Goal: Register for event/course

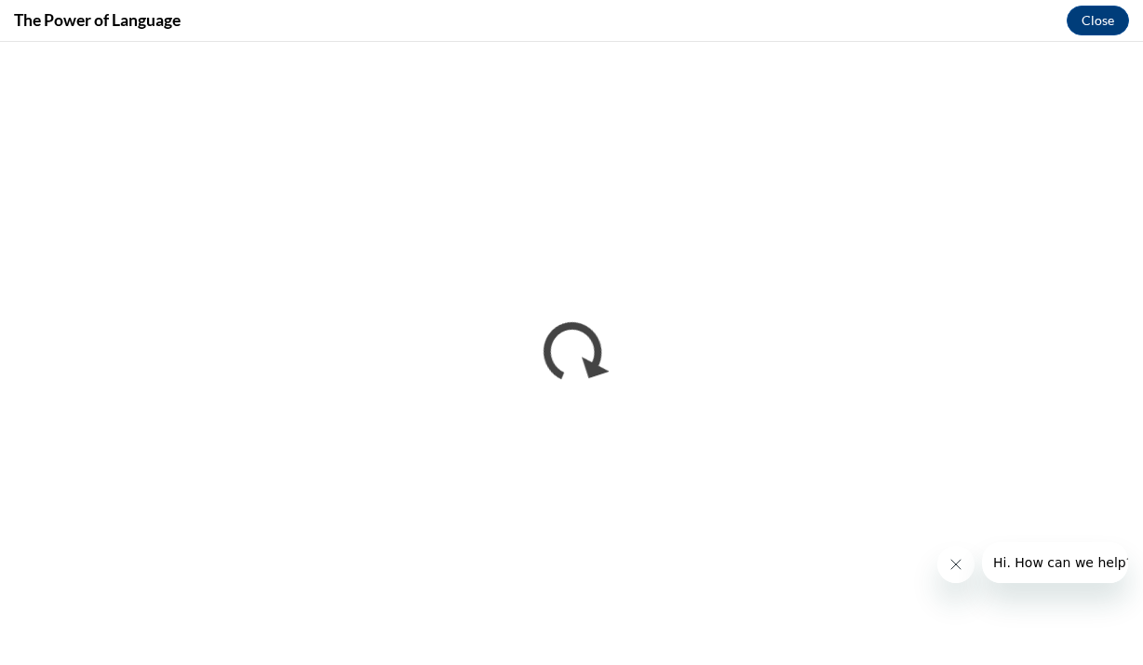
scroll to position [484, 0]
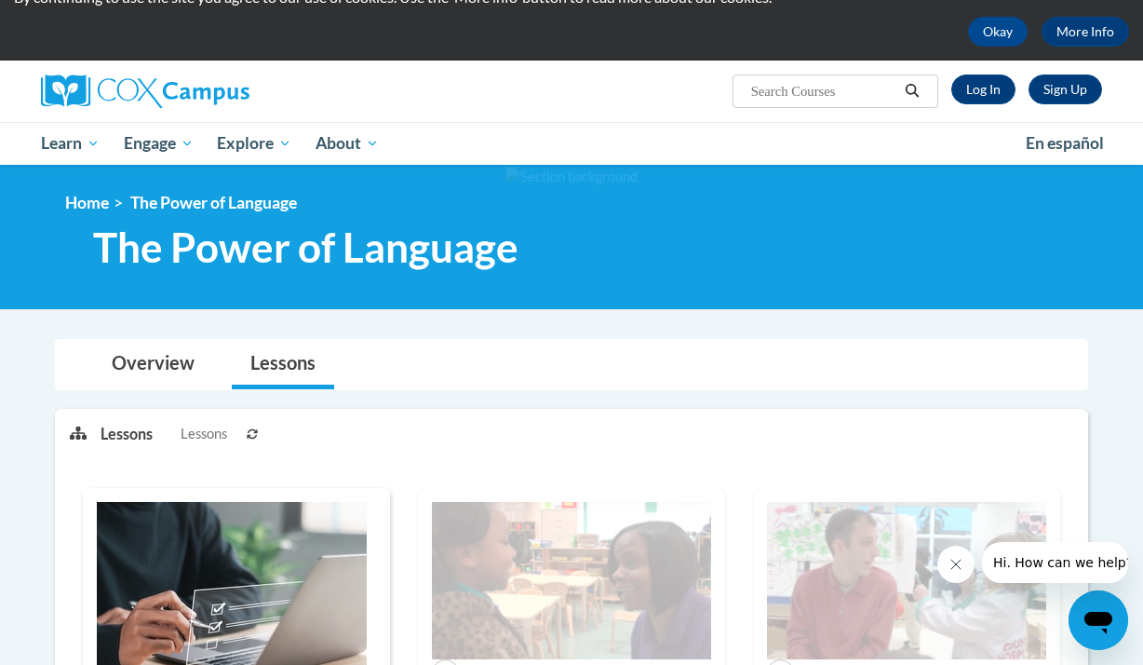
scroll to position [74, 0]
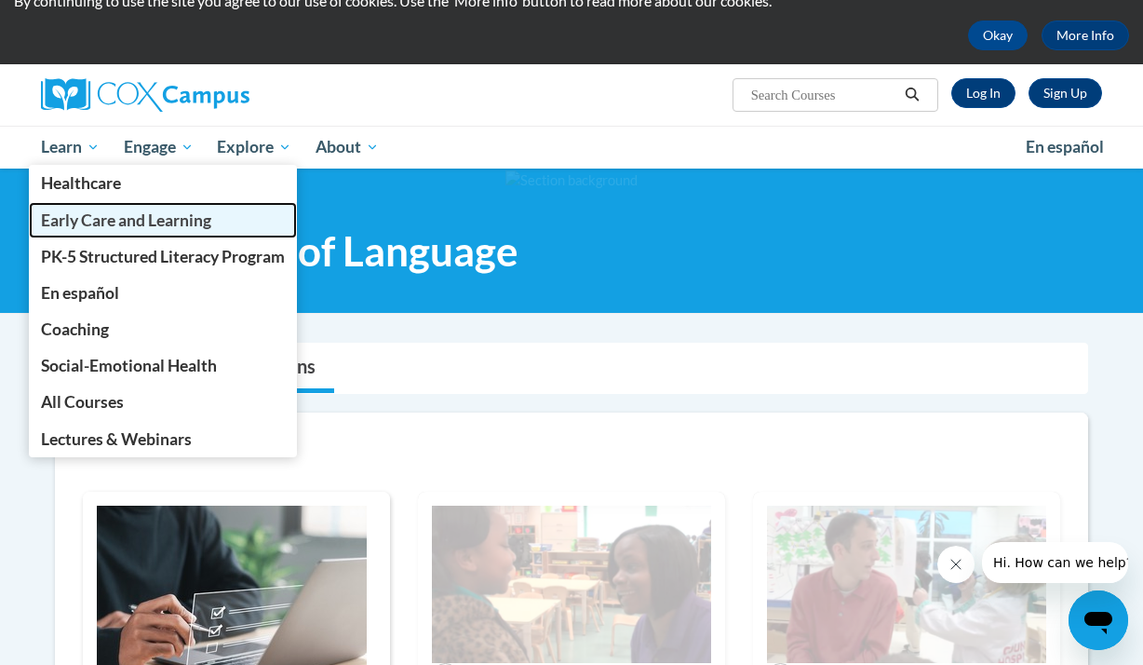
click at [71, 214] on span "Early Care and Learning" at bounding box center [126, 220] width 170 height 20
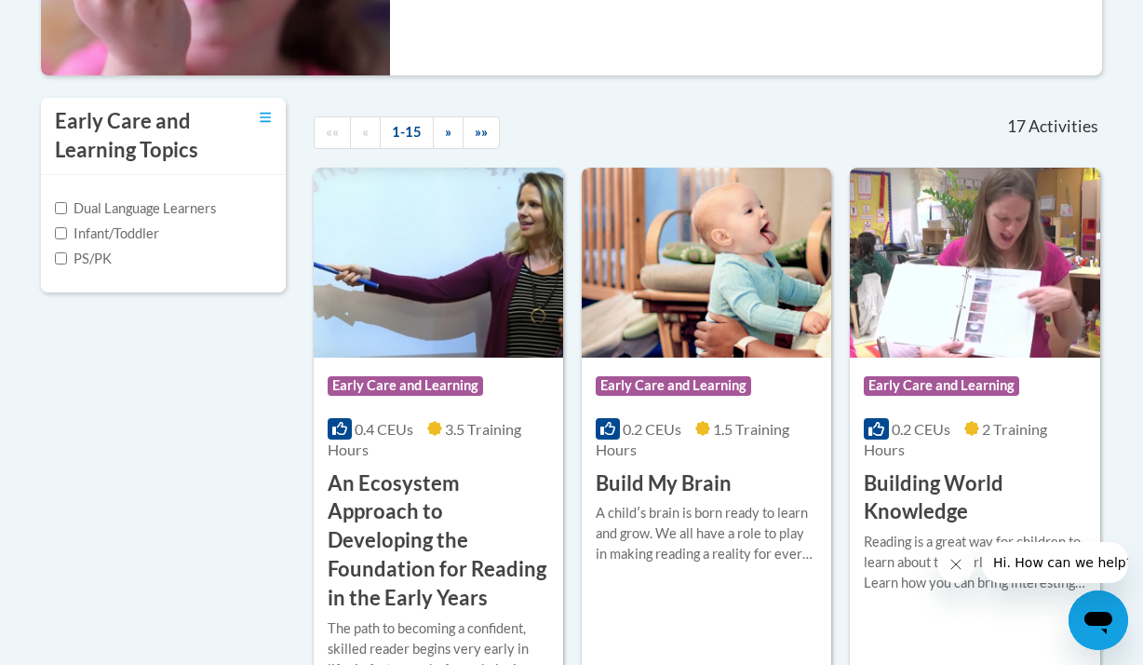
scroll to position [596, 0]
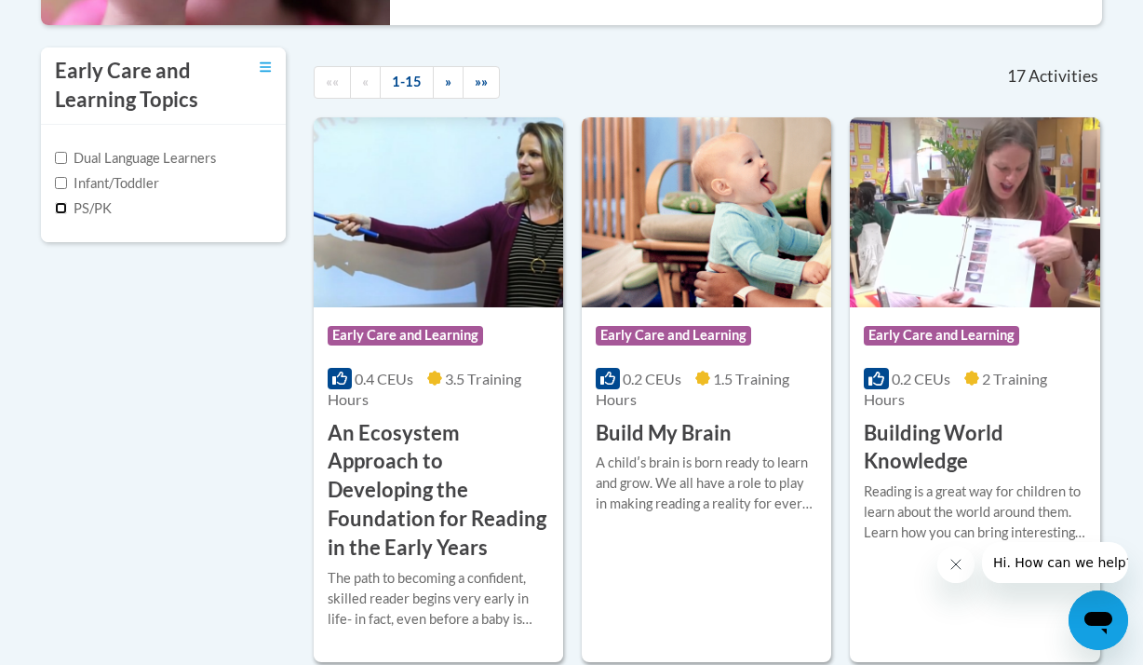
click at [59, 209] on input "PS/PK" at bounding box center [61, 208] width 12 height 12
checkbox input "true"
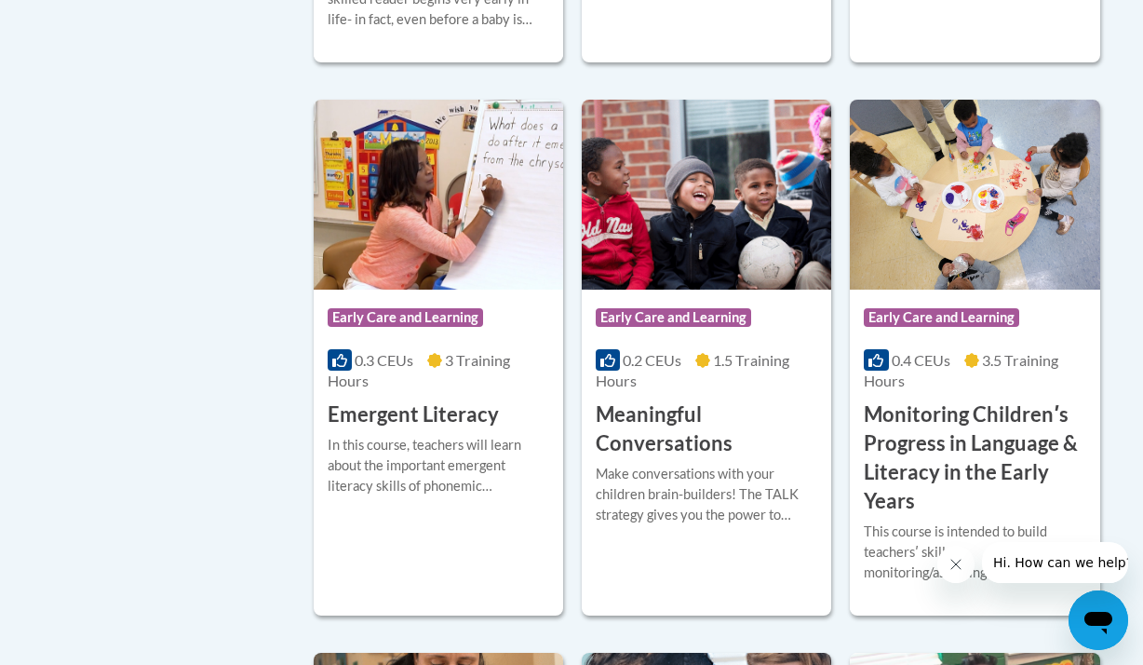
scroll to position [1303, 0]
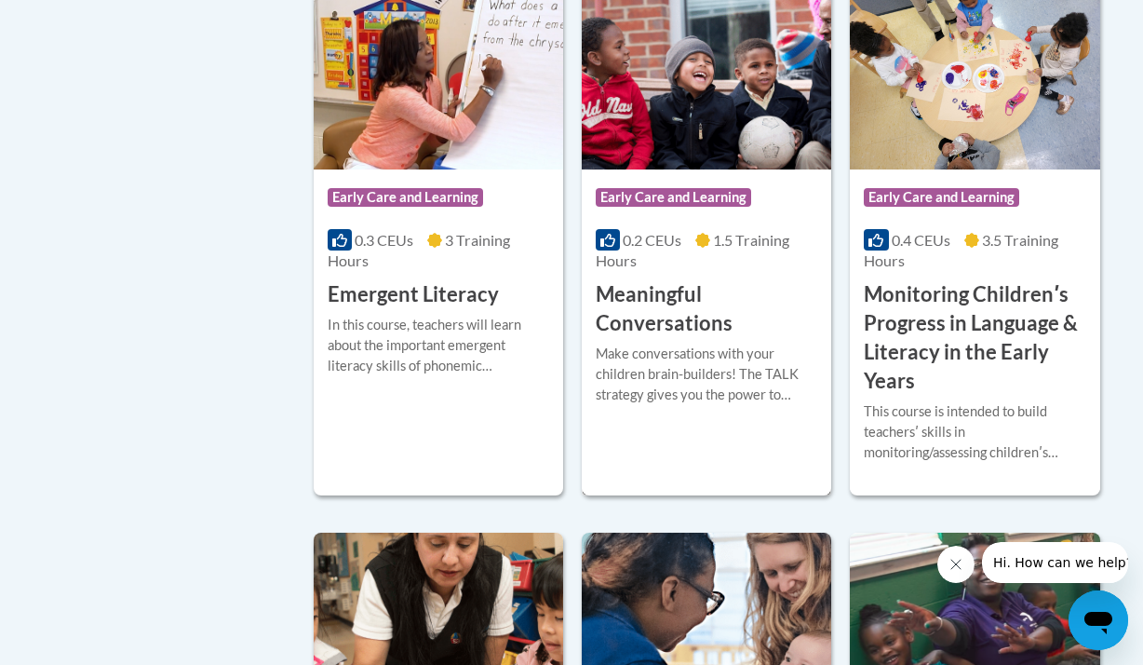
click at [763, 131] on img at bounding box center [706, 75] width 249 height 190
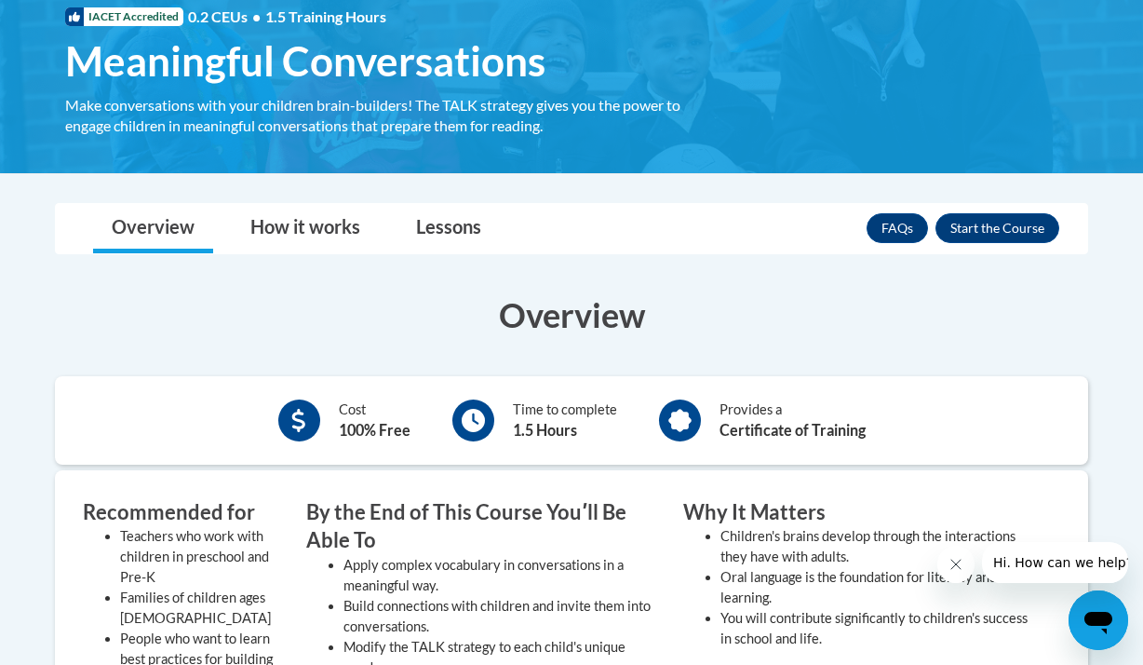
scroll to position [298, 0]
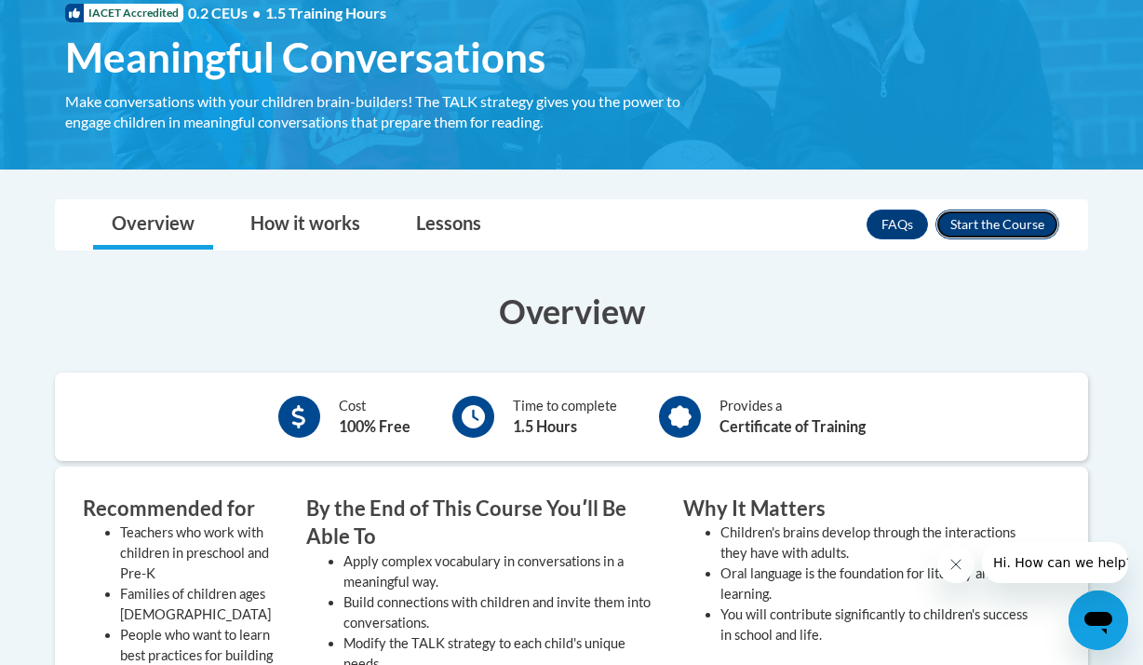
click at [1029, 230] on button "Enroll" at bounding box center [998, 224] width 124 height 30
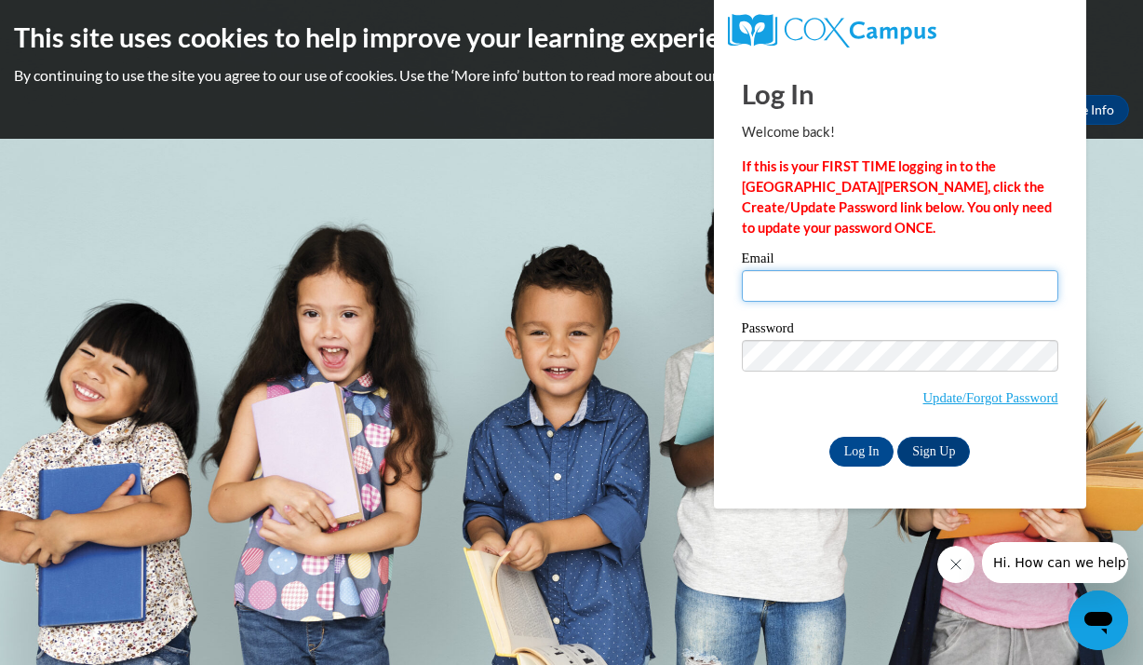
click at [957, 282] on input "Email" at bounding box center [900, 286] width 317 height 32
type input "salirian.thomas@ywcaatlanta.org"
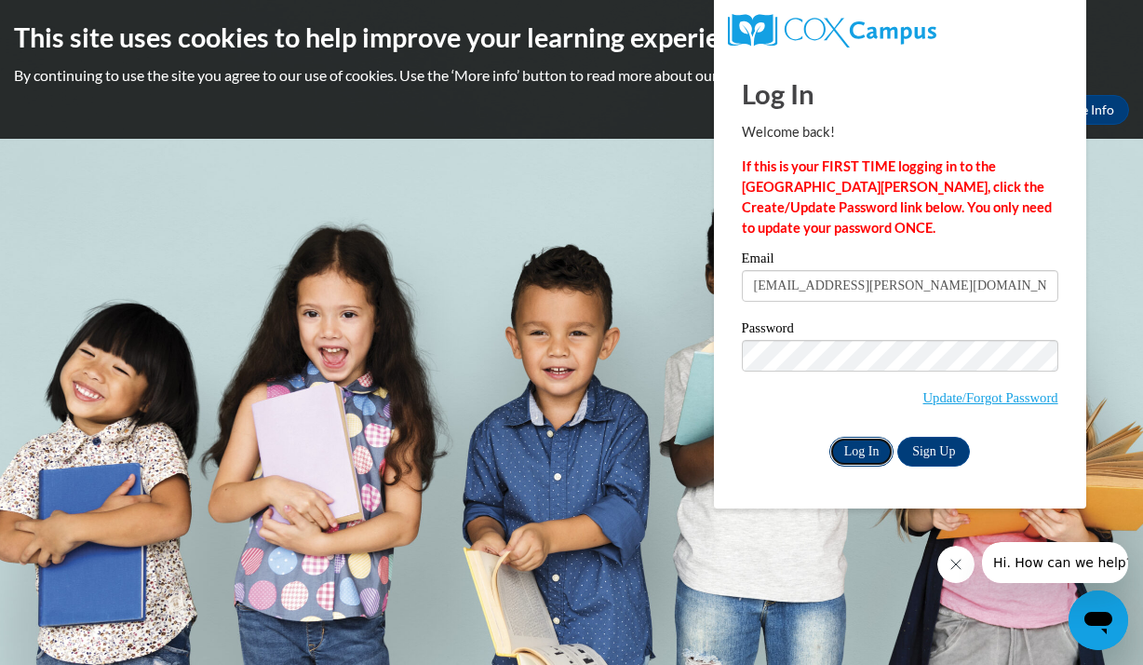
click at [865, 459] on input "Log In" at bounding box center [861, 452] width 65 height 30
type input "[EMAIL_ADDRESS][PERSON_NAME][DOMAIN_NAME]"
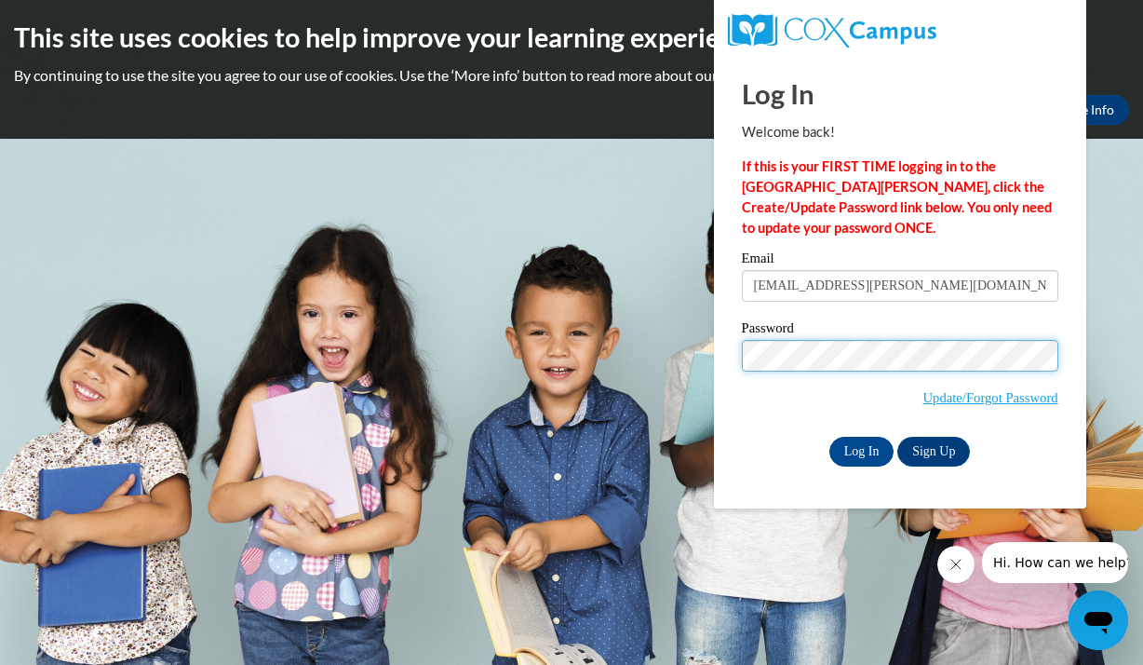
click at [829, 437] on input "Log In" at bounding box center [861, 452] width 65 height 30
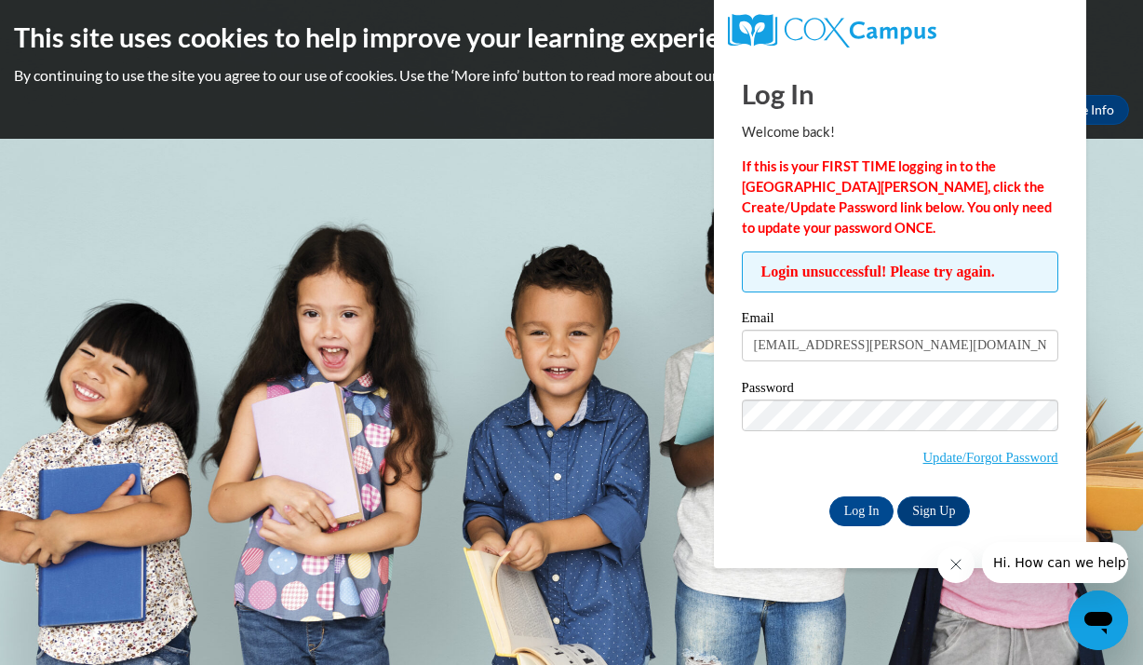
click at [829, 496] on input "Log In" at bounding box center [861, 511] width 65 height 30
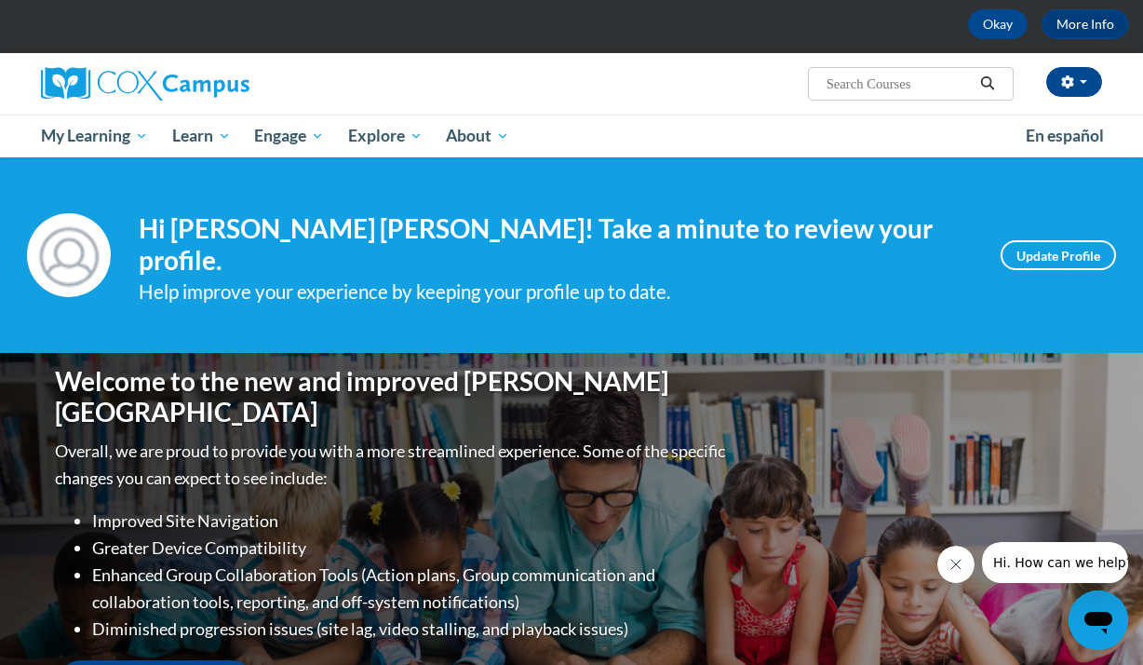
scroll to position [112, 0]
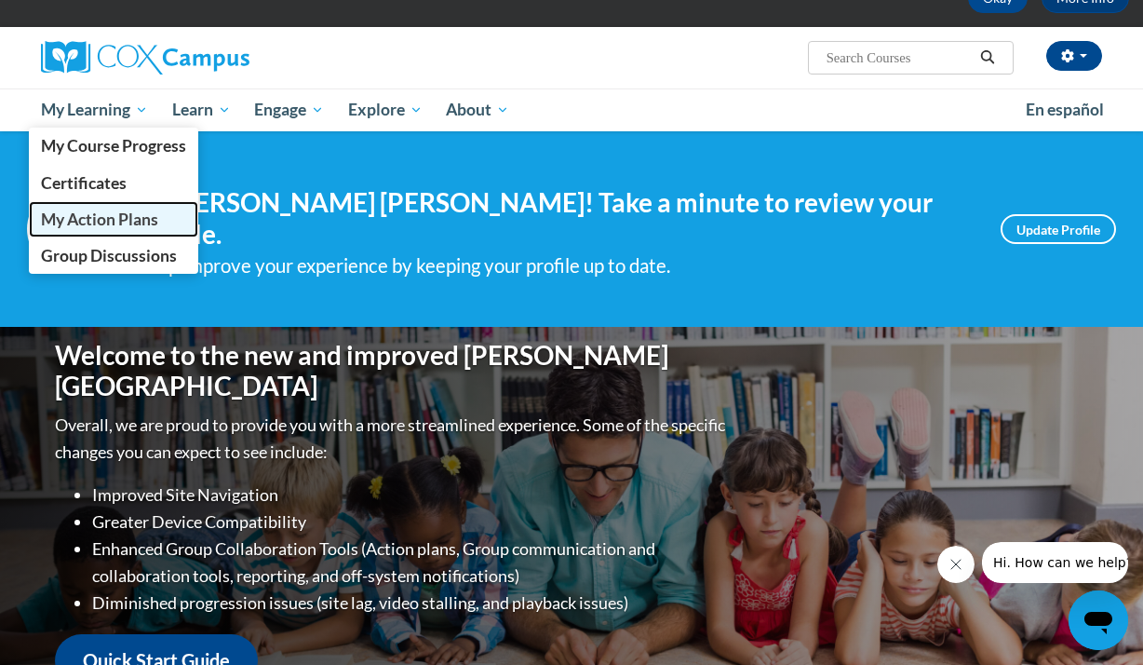
click at [55, 213] on span "My Action Plans" at bounding box center [99, 219] width 117 height 20
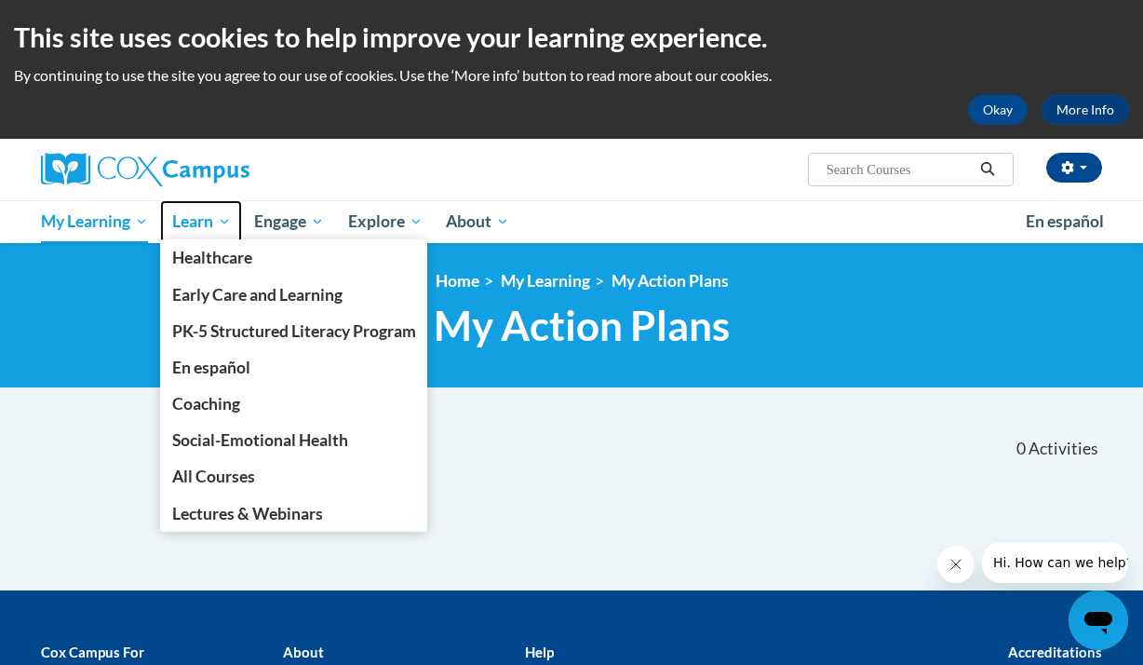
click at [210, 202] on link "Learn" at bounding box center [201, 221] width 83 height 43
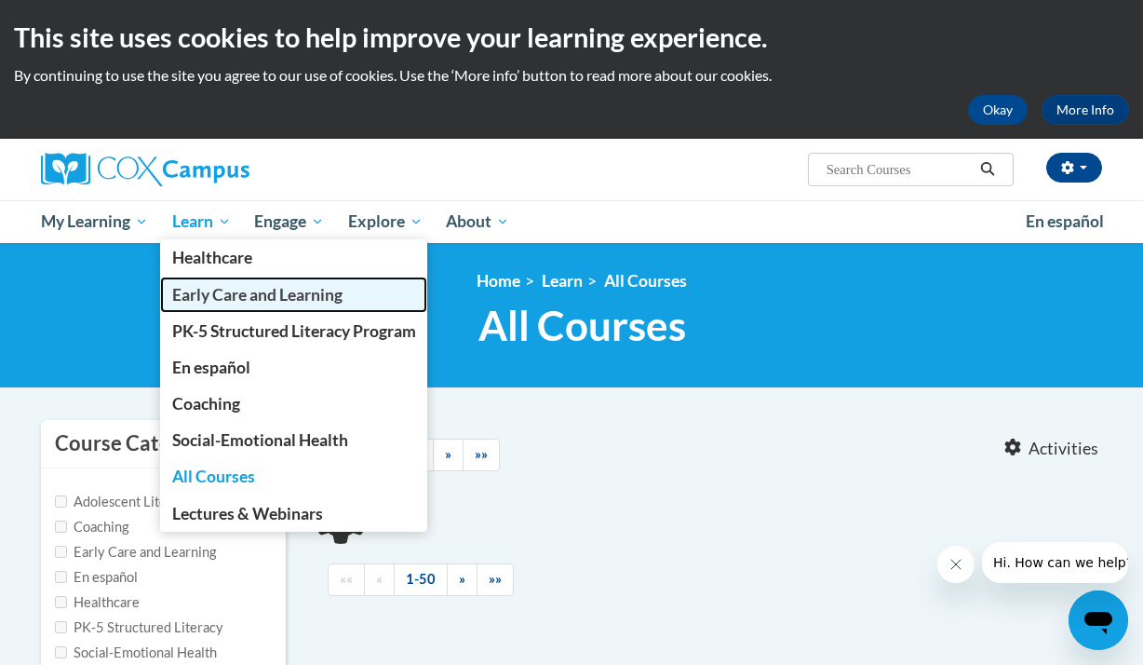
click at [214, 294] on span "Early Care and Learning" at bounding box center [257, 295] width 170 height 20
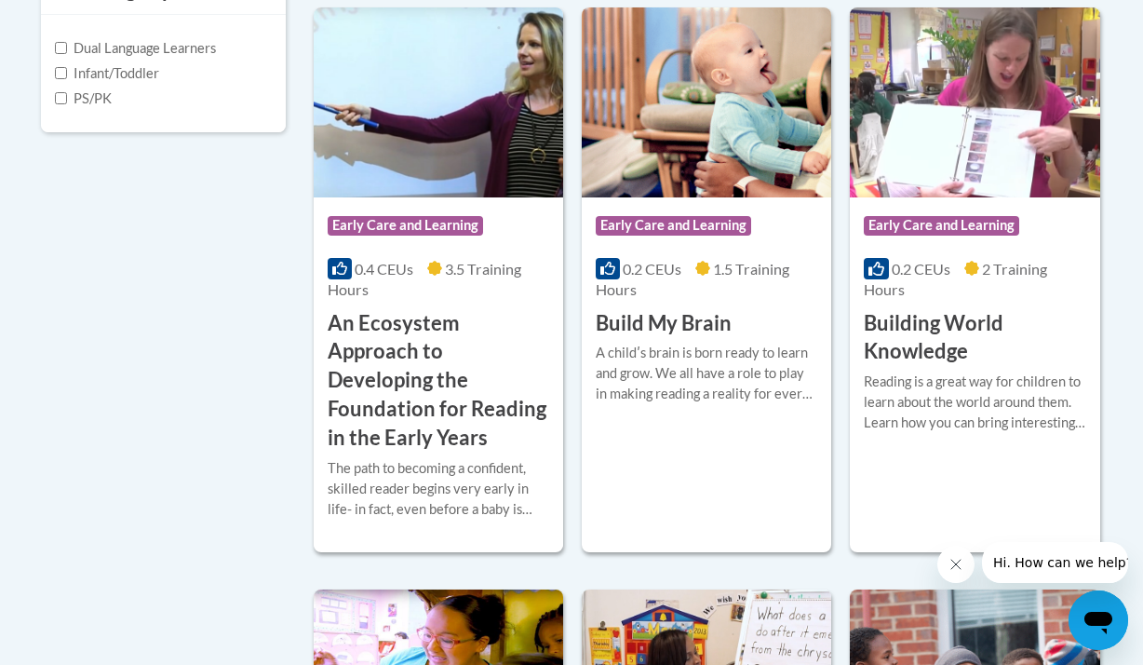
scroll to position [707, 0]
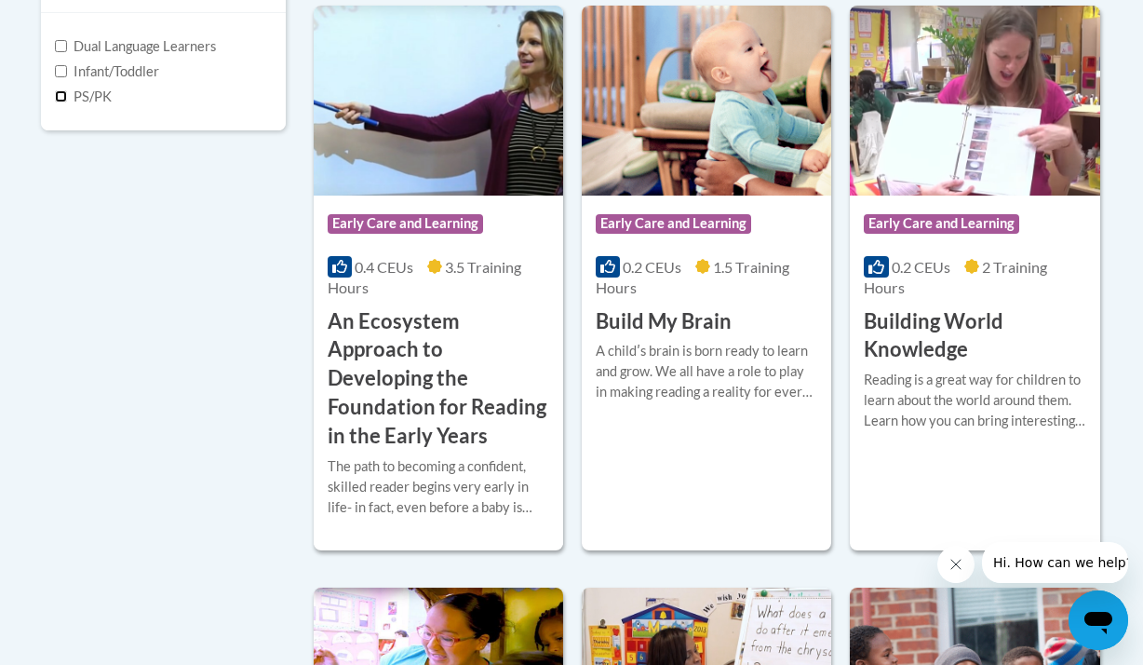
click at [64, 99] on input "PS/PK" at bounding box center [61, 96] width 12 height 12
checkbox input "true"
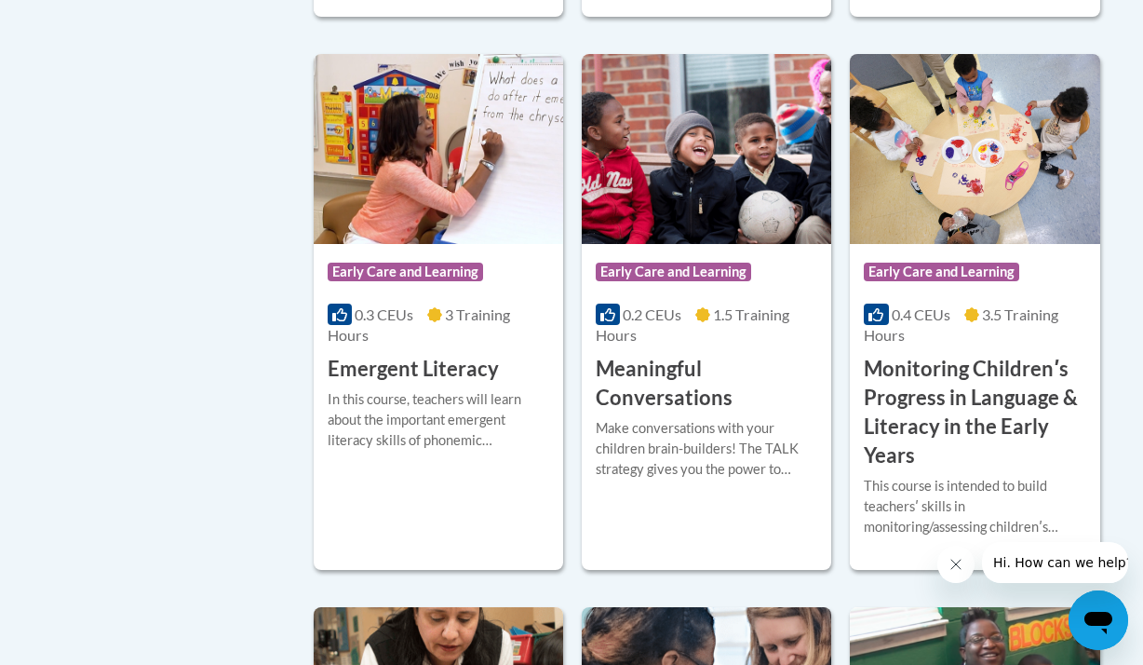
scroll to position [1266, 0]
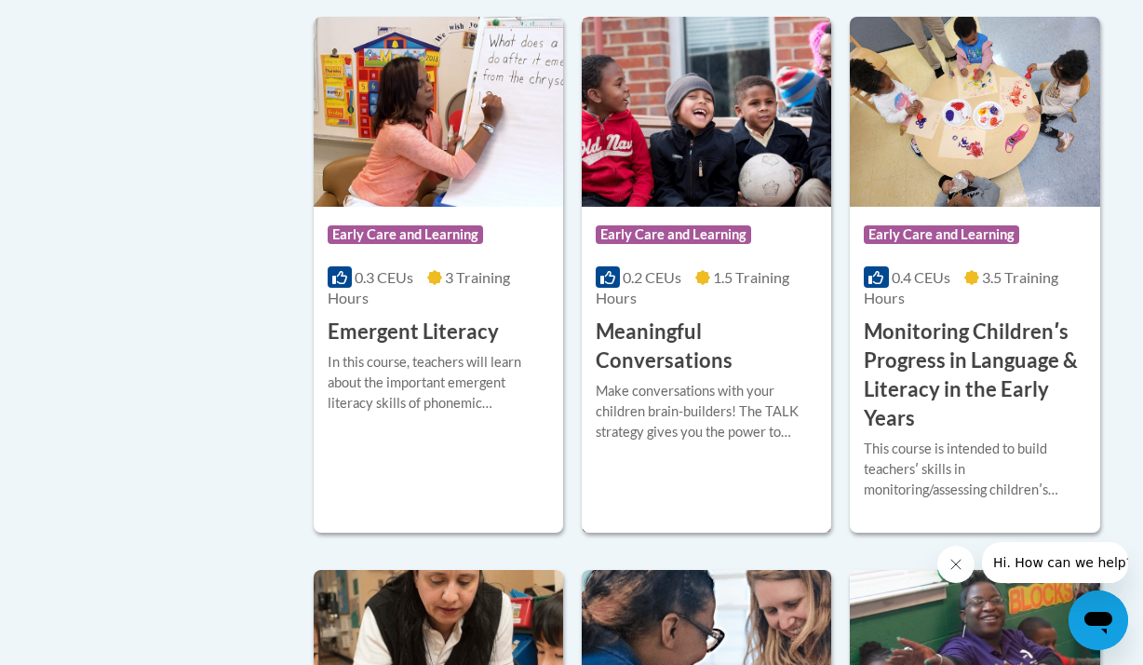
click at [808, 336] on h3 "Meaningful Conversations" at bounding box center [707, 346] width 222 height 58
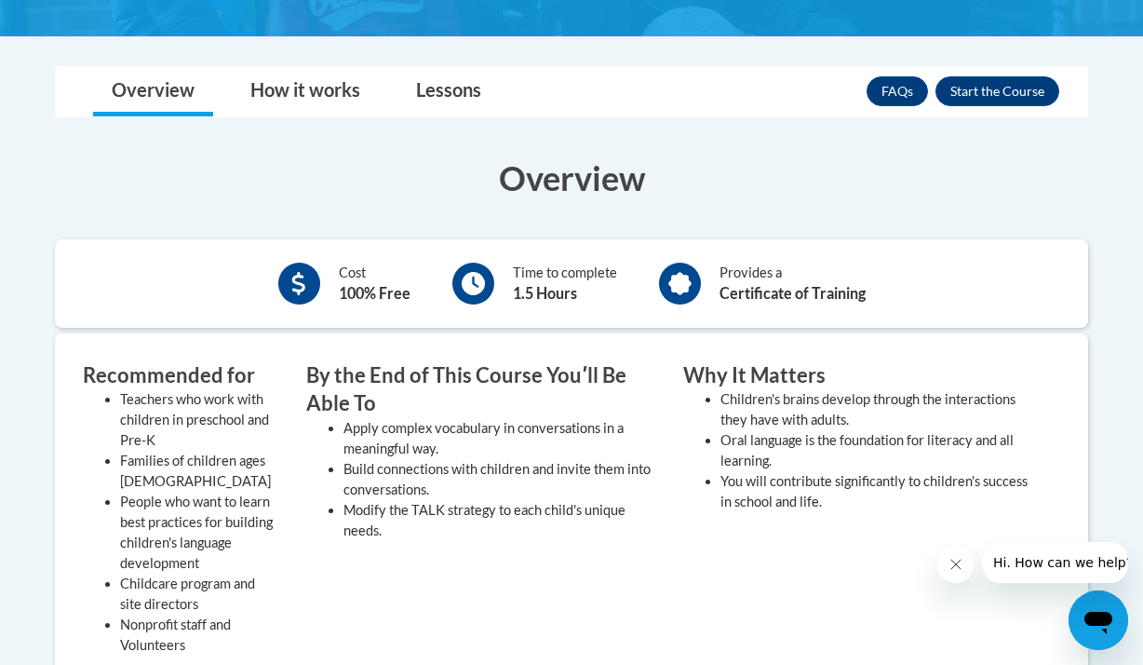
scroll to position [447, 0]
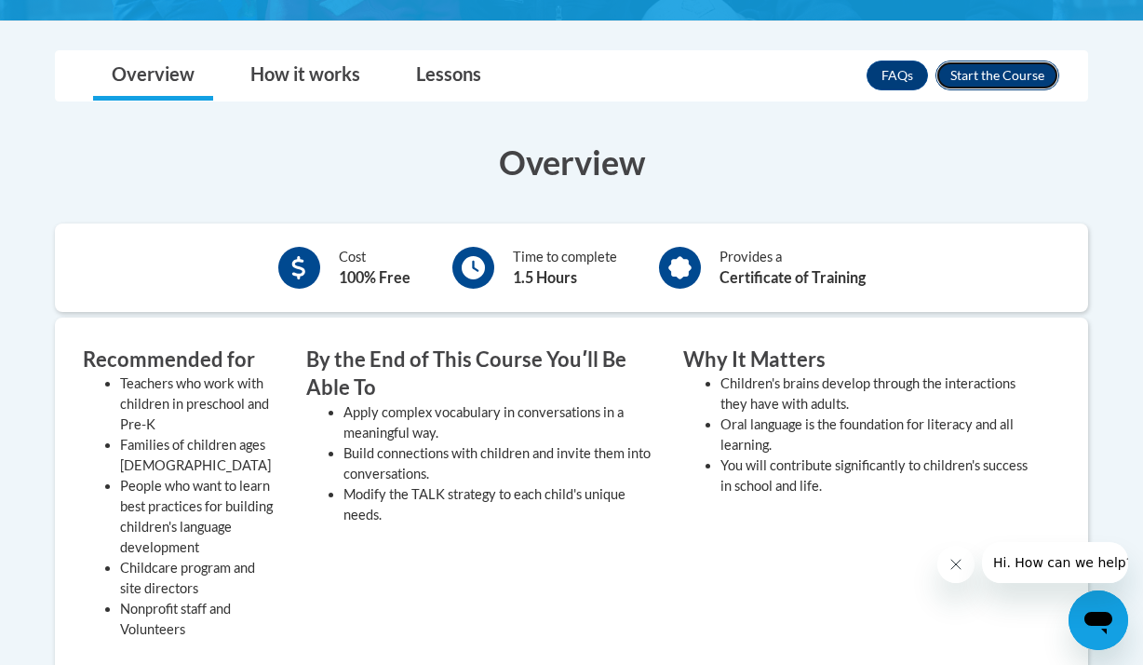
click at [992, 72] on button "Enroll" at bounding box center [998, 76] width 124 height 30
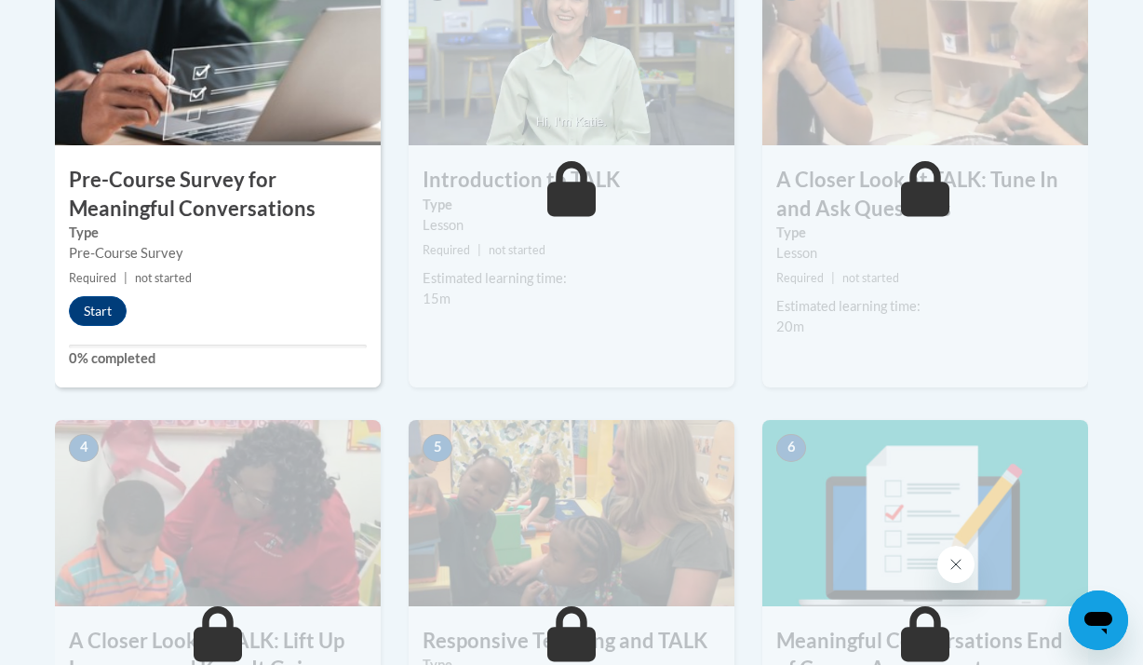
scroll to position [745, 0]
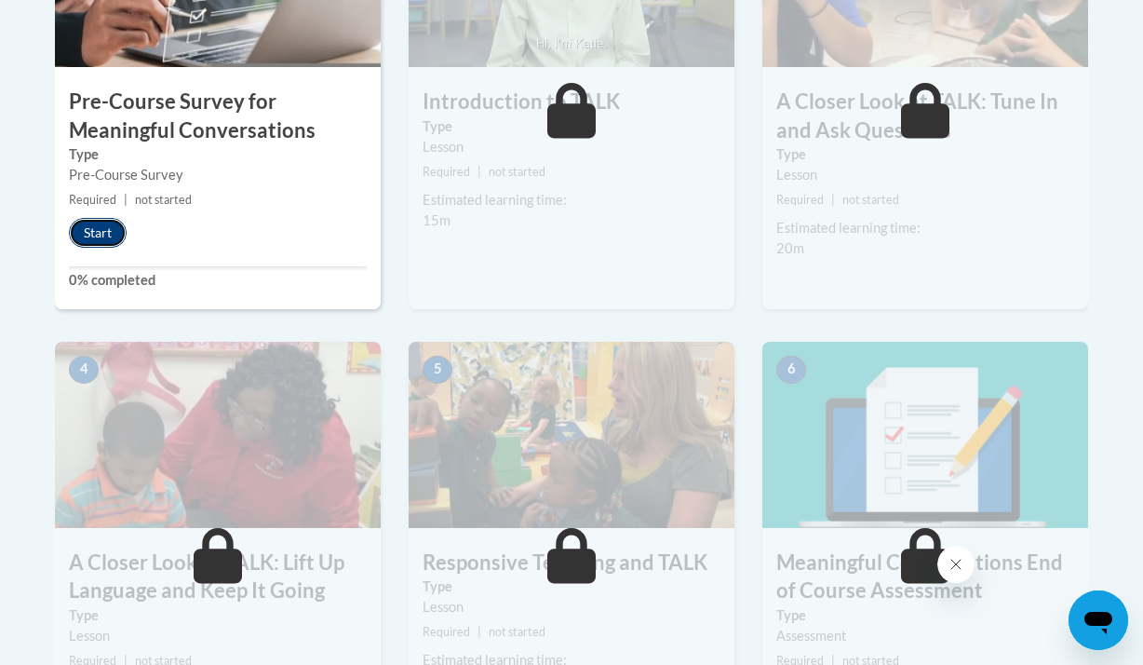
click at [92, 237] on button "Start" at bounding box center [98, 233] width 58 height 30
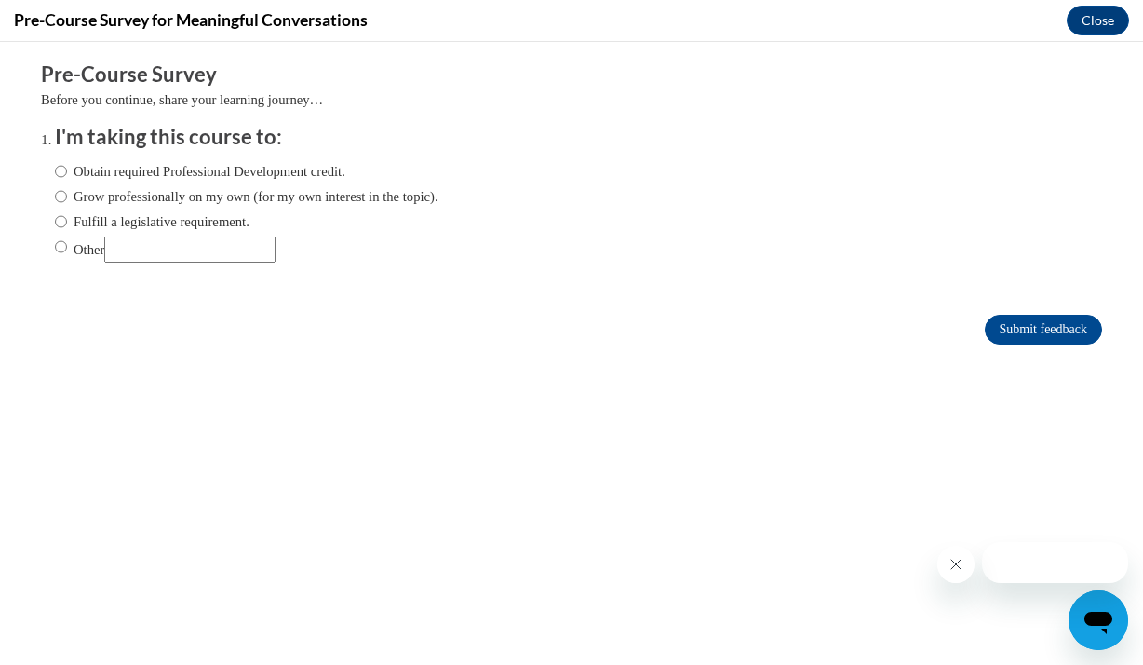
scroll to position [0, 0]
click at [88, 192] on label "Grow professionally on my own (for my own interest in the topic)." at bounding box center [247, 196] width 384 height 20
click at [67, 192] on input "Grow professionally on my own (for my own interest in the topic)." at bounding box center [61, 196] width 12 height 20
radio input "true"
click at [996, 315] on input "Submit feedback" at bounding box center [1043, 330] width 117 height 30
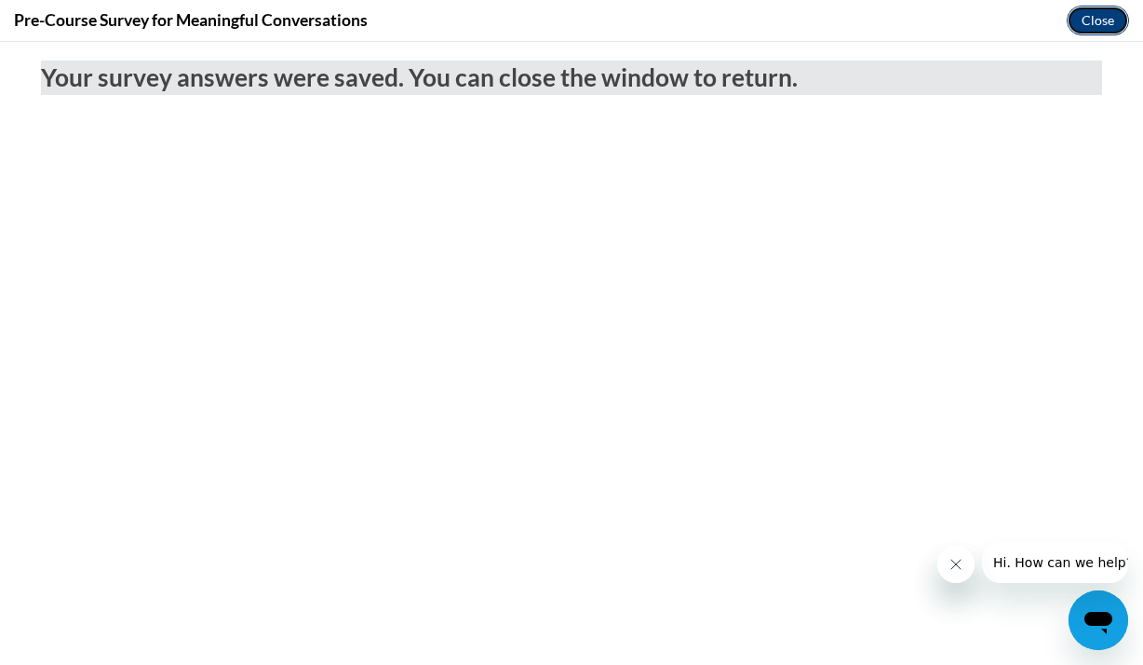
click at [1095, 17] on button "Close" at bounding box center [1098, 21] width 62 height 30
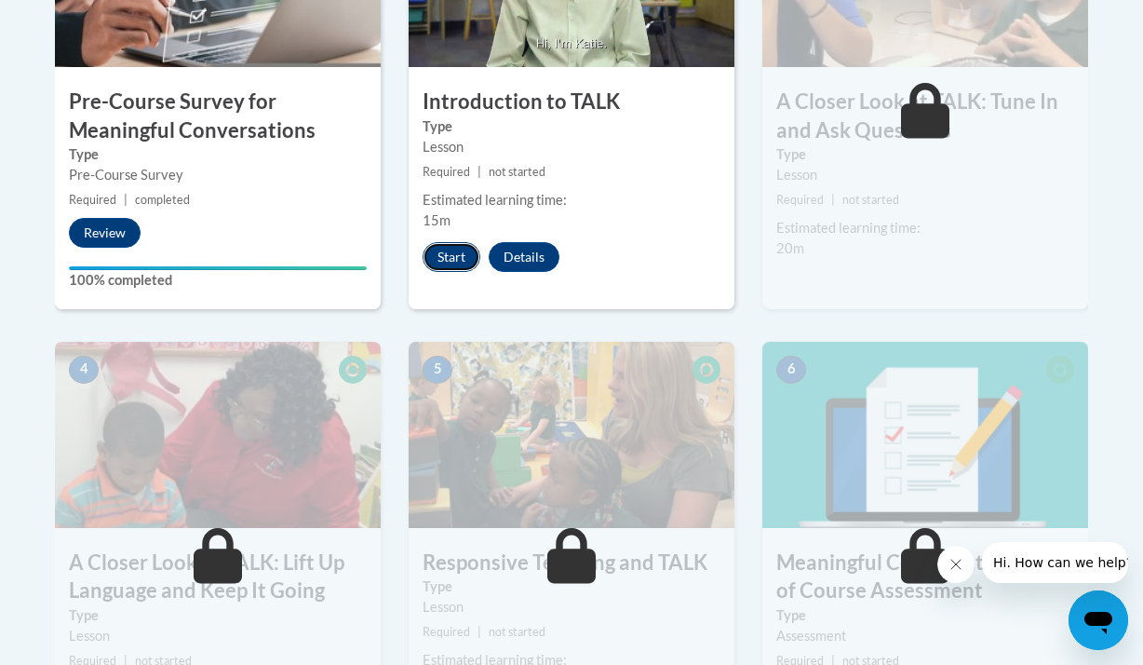
click at [429, 260] on button "Start" at bounding box center [452, 257] width 58 height 30
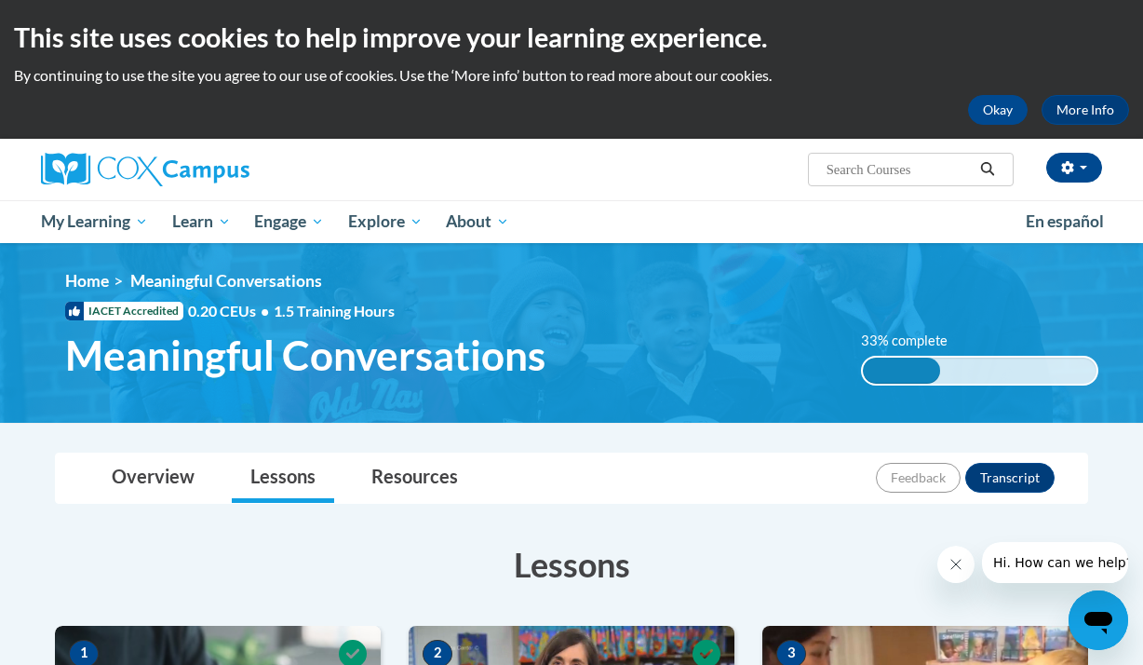
click at [1079, 58] on div "This site uses cookies to help improve your learning experience. By continuing …" at bounding box center [571, 69] width 1143 height 139
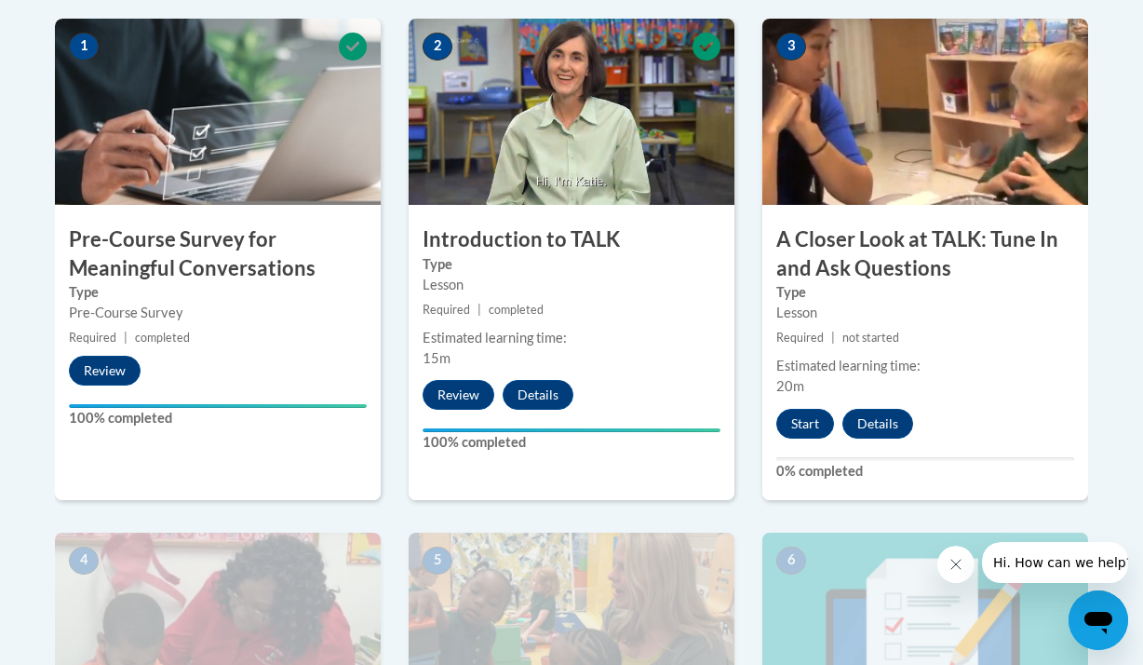
scroll to position [633, 0]
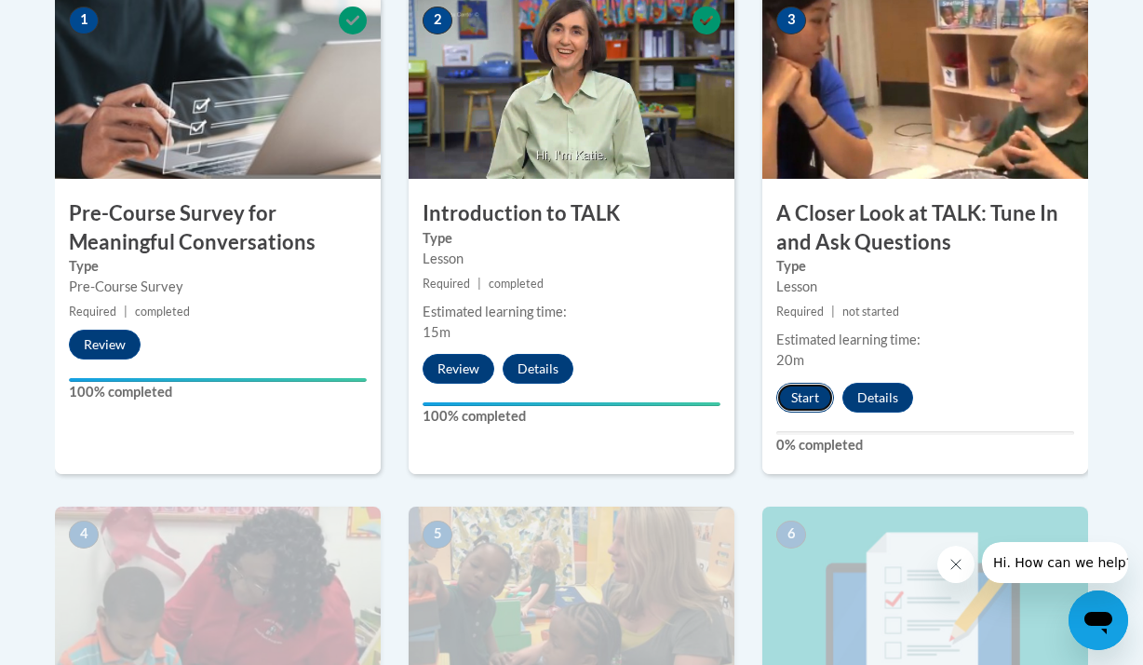
click at [819, 391] on button "Start" at bounding box center [805, 398] width 58 height 30
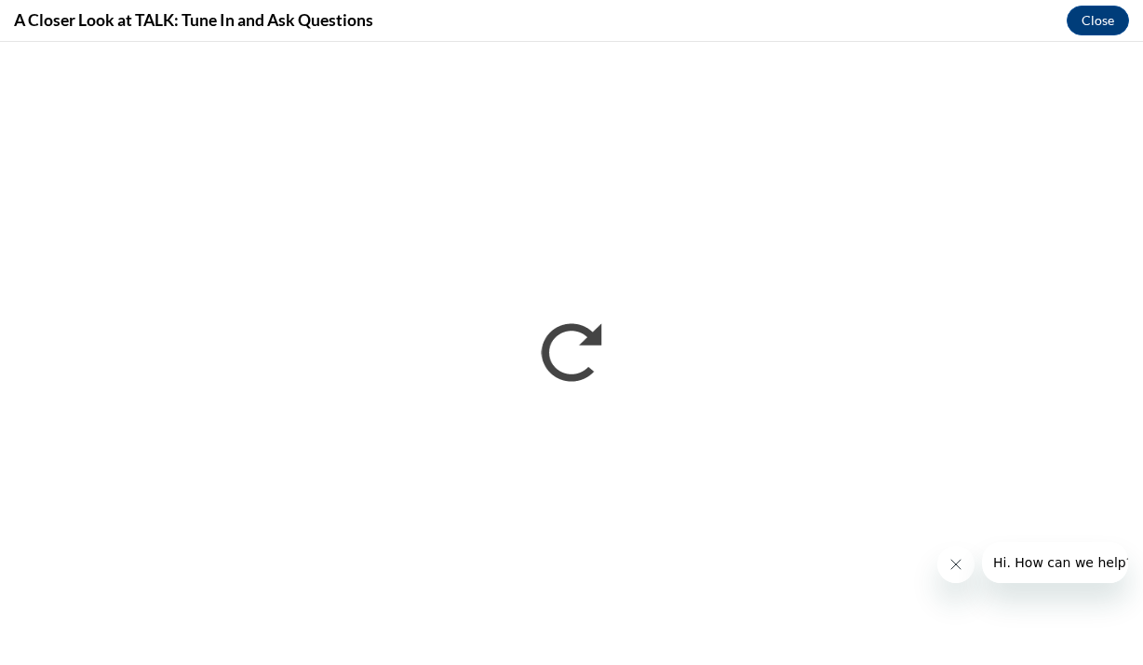
scroll to position [0, 0]
click at [1100, 23] on button "Close" at bounding box center [1098, 21] width 62 height 30
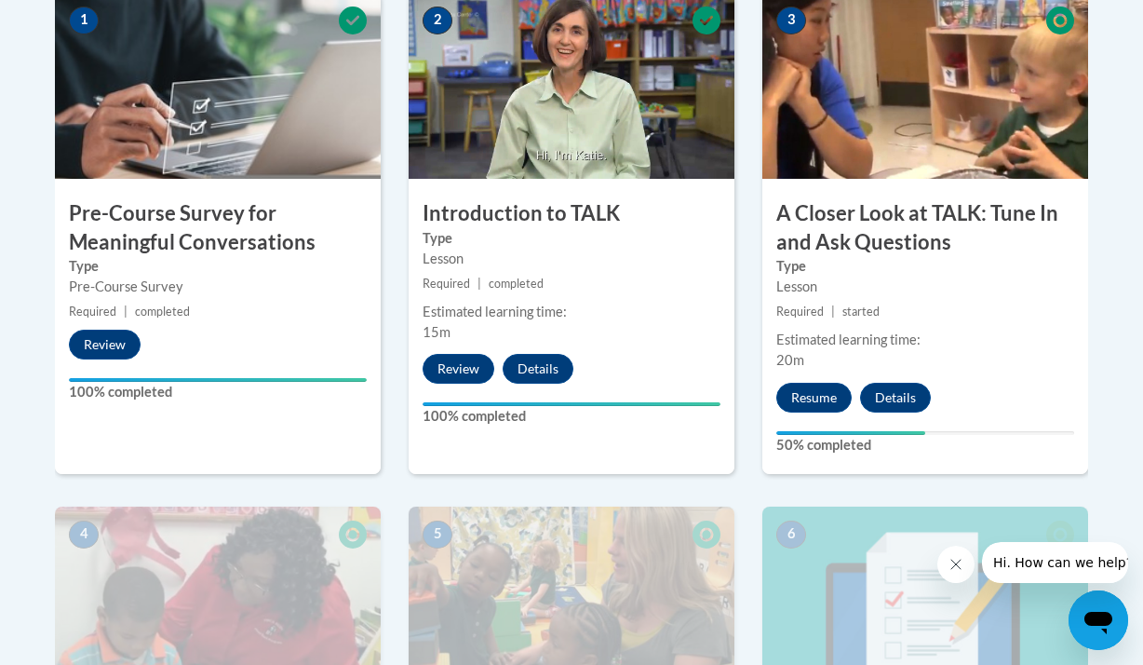
click at [1121, 40] on body "This site uses cookies to help improve your learning experience. By continuing …" at bounding box center [571, 373] width 1143 height 2013
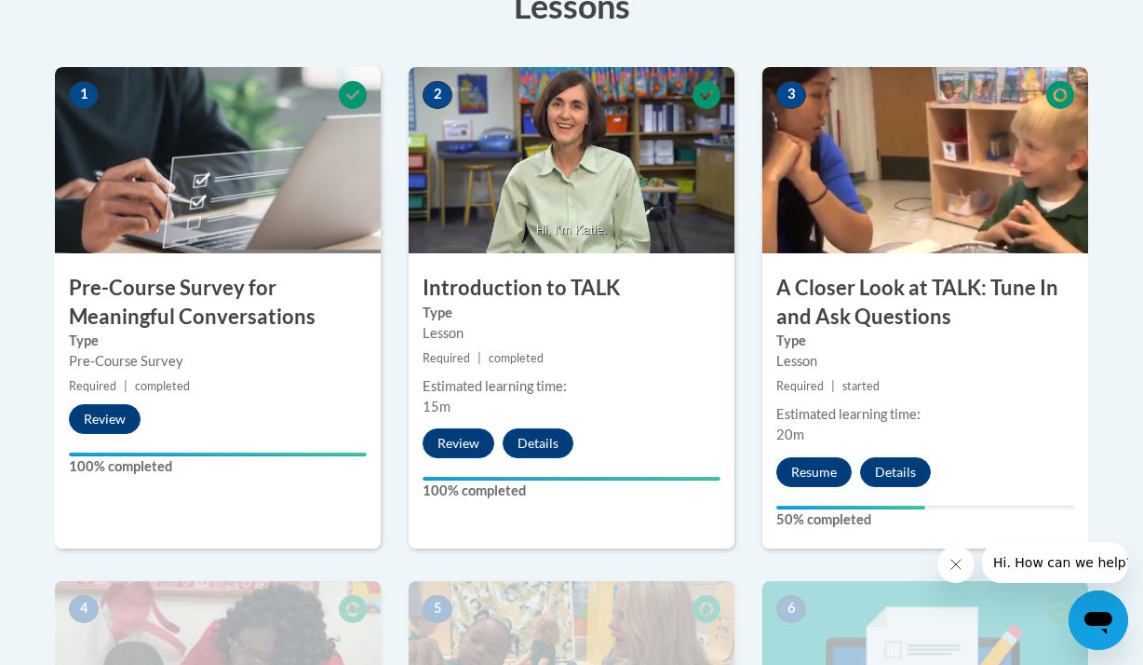
scroll to position [596, 0]
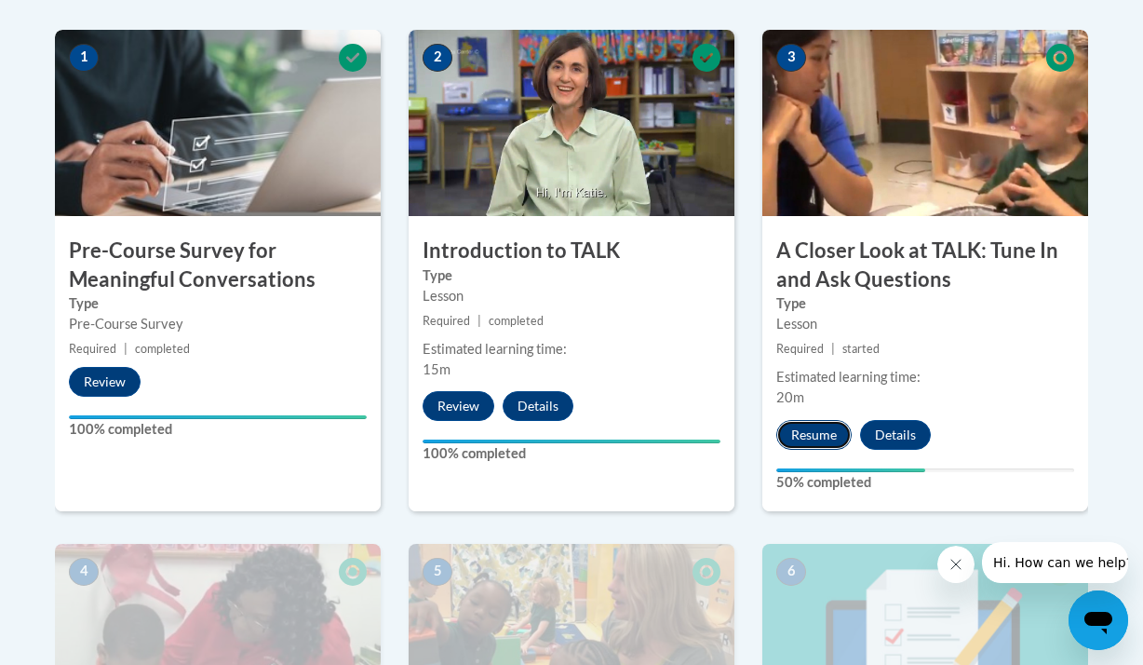
click at [842, 430] on button "Resume" at bounding box center [813, 435] width 75 height 30
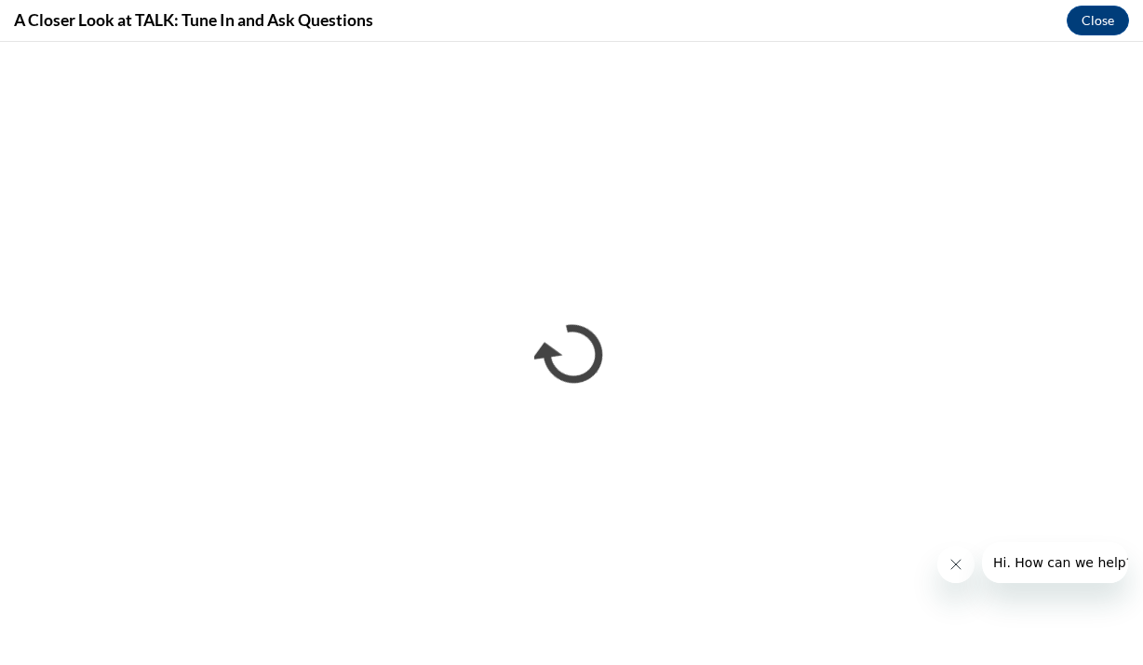
scroll to position [0, 0]
